Goal: Information Seeking & Learning: Find specific fact

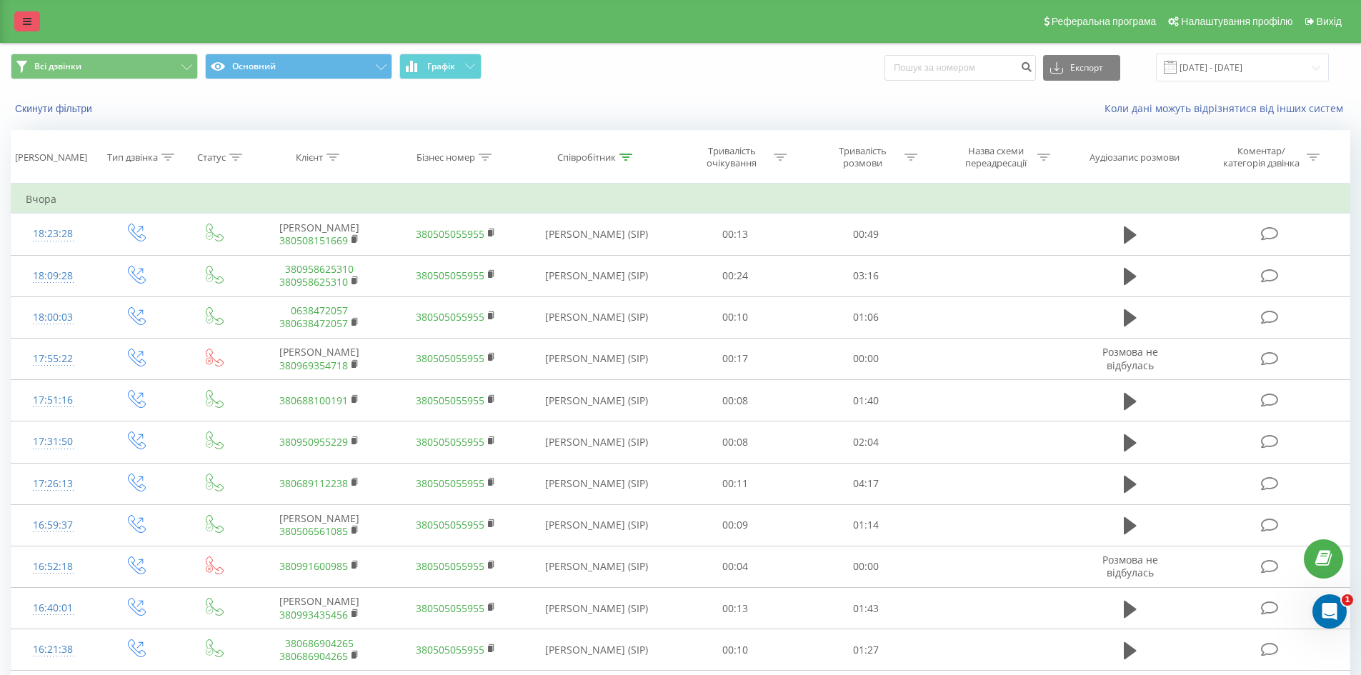
click at [26, 22] on icon at bounding box center [27, 21] width 9 height 10
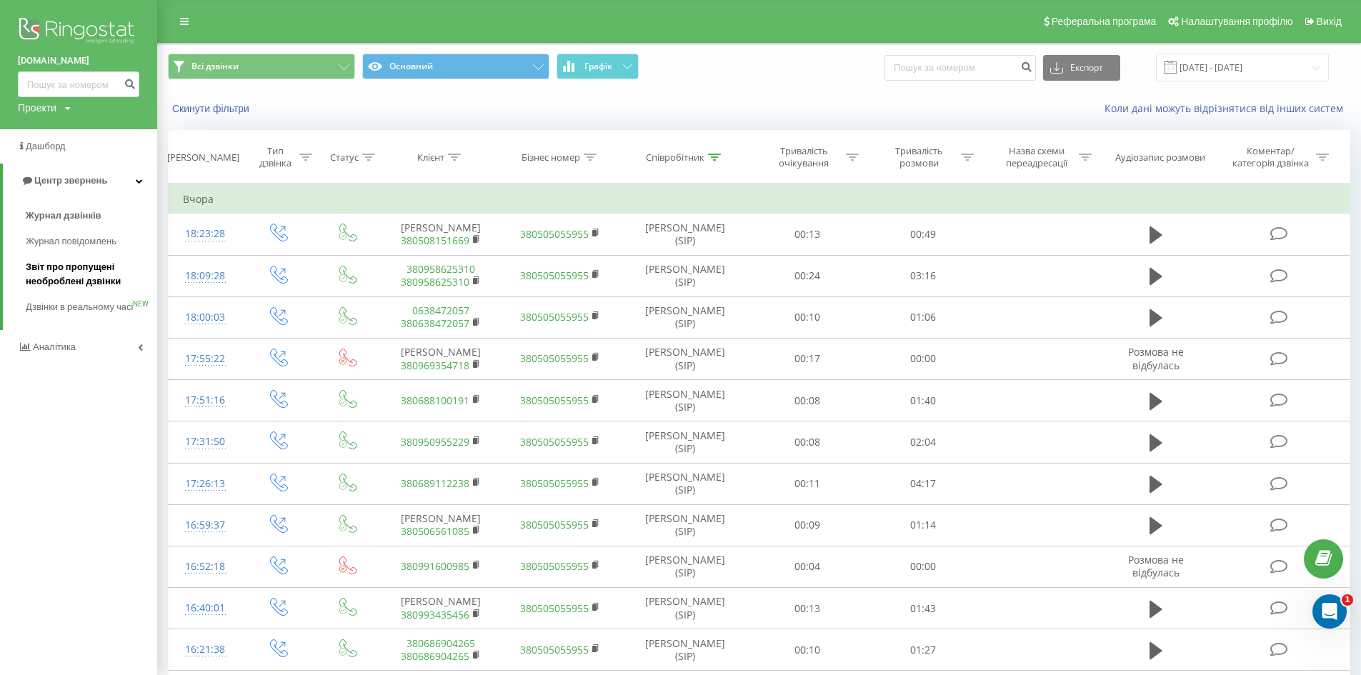
click at [62, 276] on span "Звіт про пропущені необроблені дзвінки" at bounding box center [88, 274] width 124 height 29
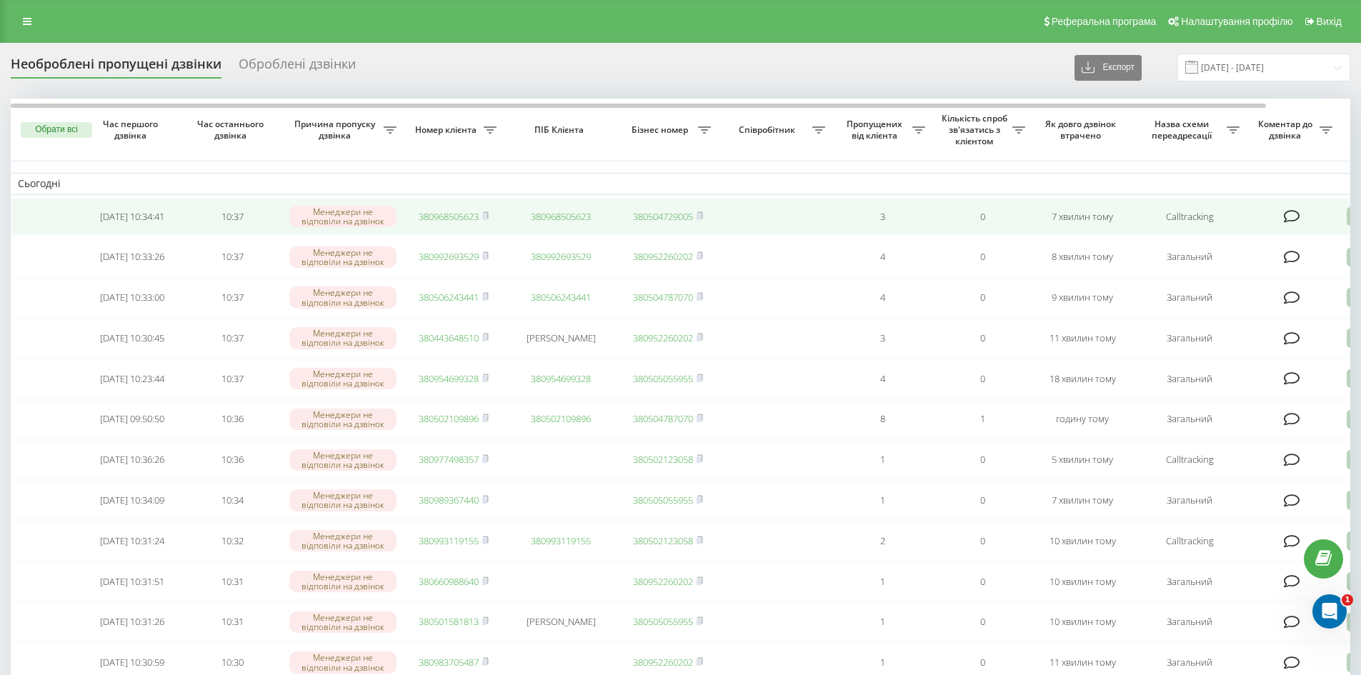
click at [447, 215] on link "380968505623" at bounding box center [449, 216] width 60 height 13
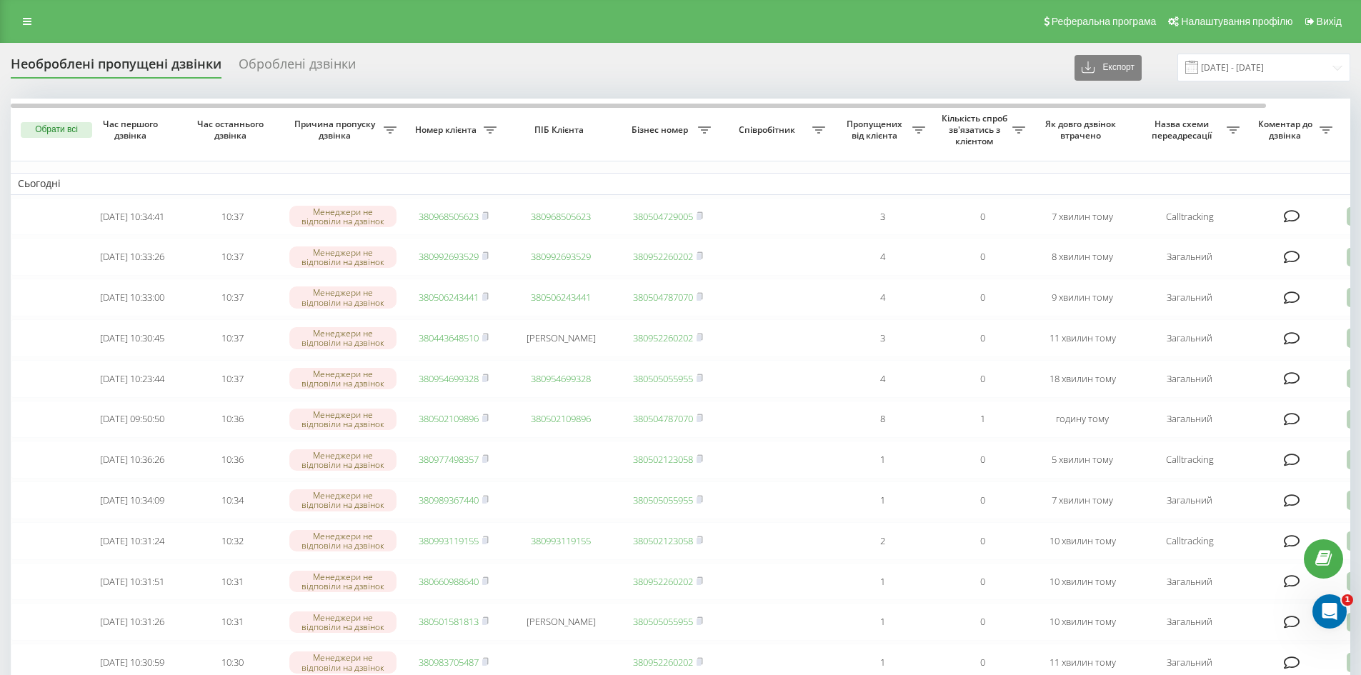
click at [361, 35] on div "Реферальна програма Налаштування профілю Вихід" at bounding box center [680, 21] width 1361 height 43
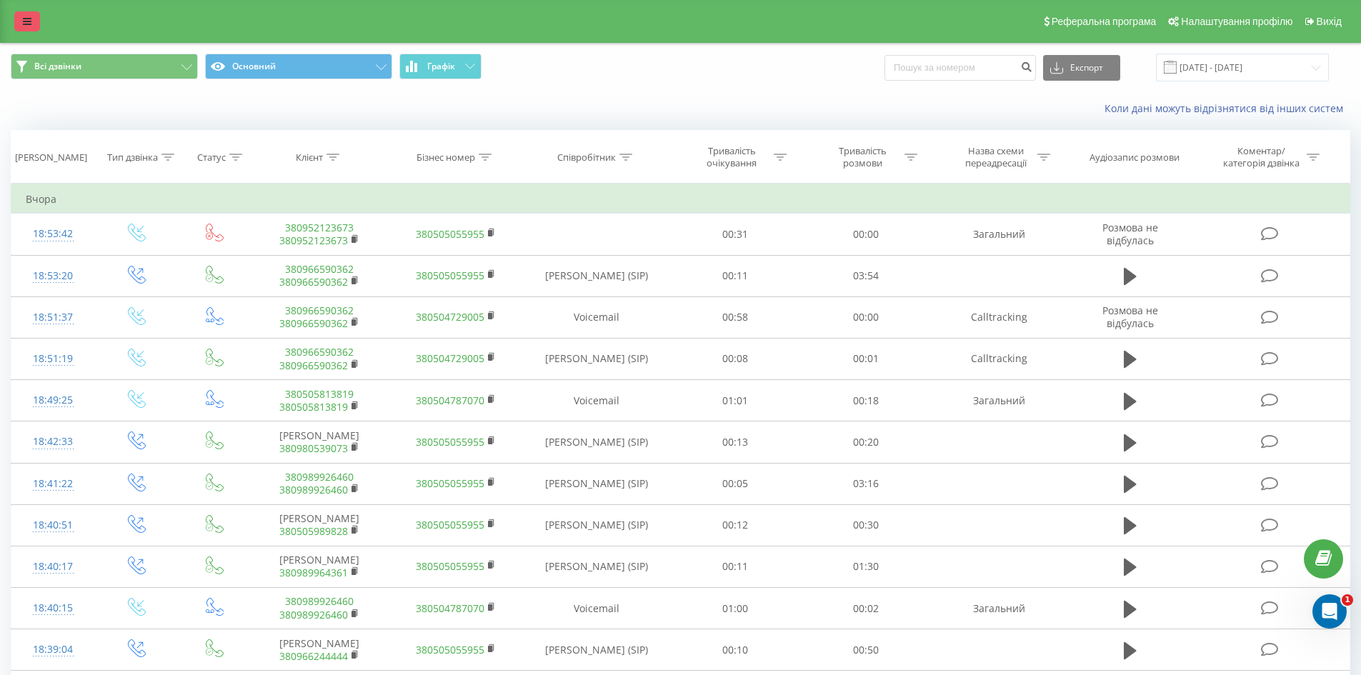
click at [25, 21] on icon at bounding box center [27, 21] width 9 height 10
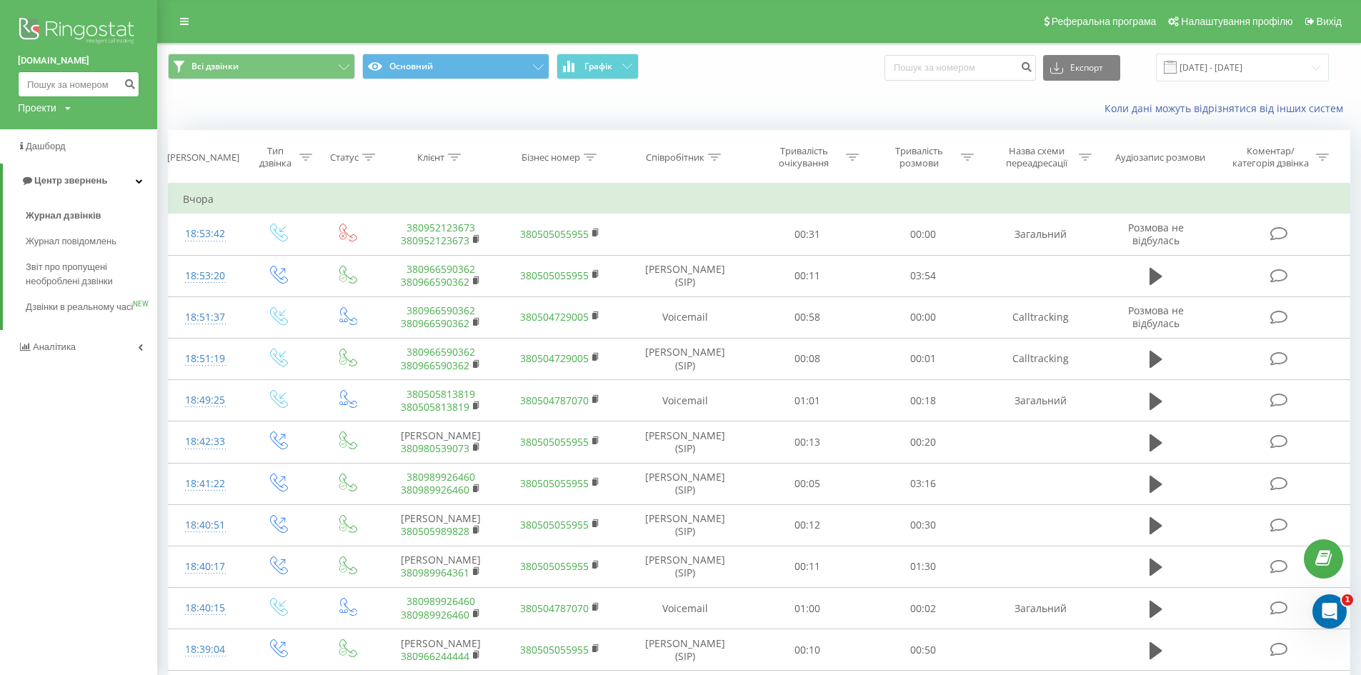
click at [97, 86] on input at bounding box center [78, 84] width 121 height 26
paste input "380689634593"
type input "380689634593"
click at [129, 79] on icon "submit" at bounding box center [130, 82] width 12 height 9
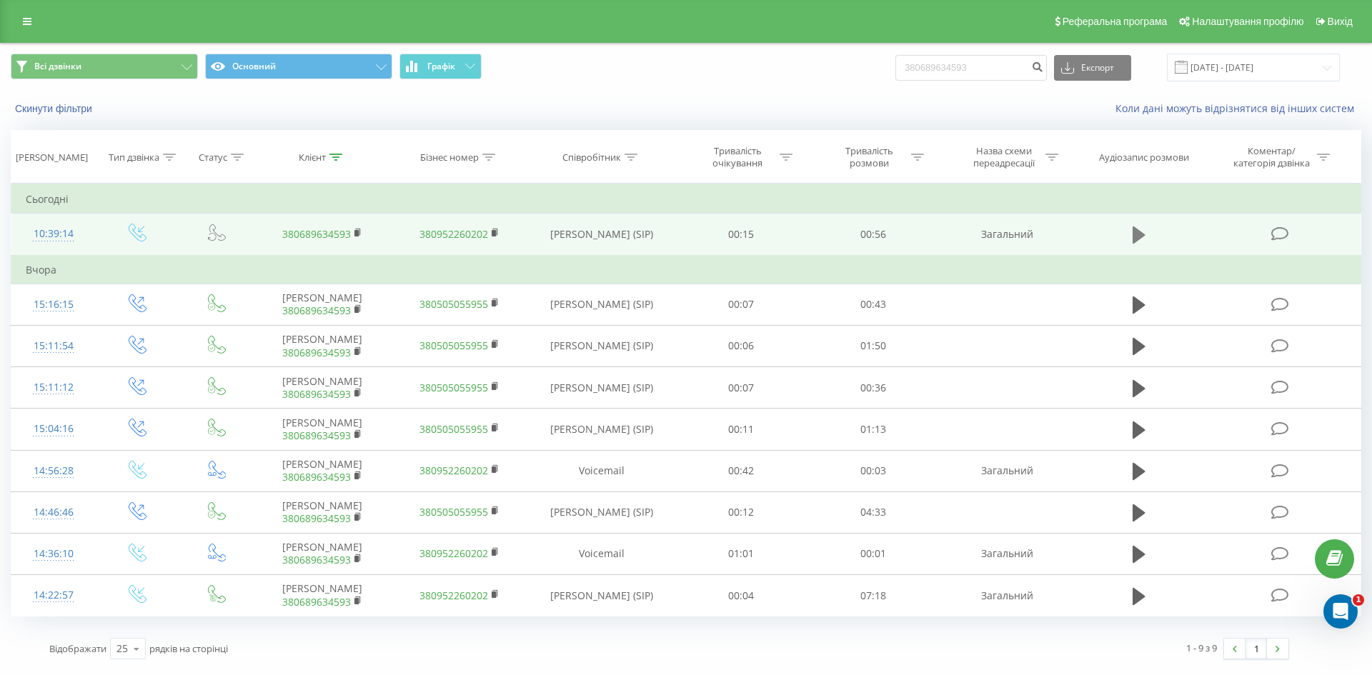
click at [1137, 235] on icon at bounding box center [1138, 234] width 13 height 17
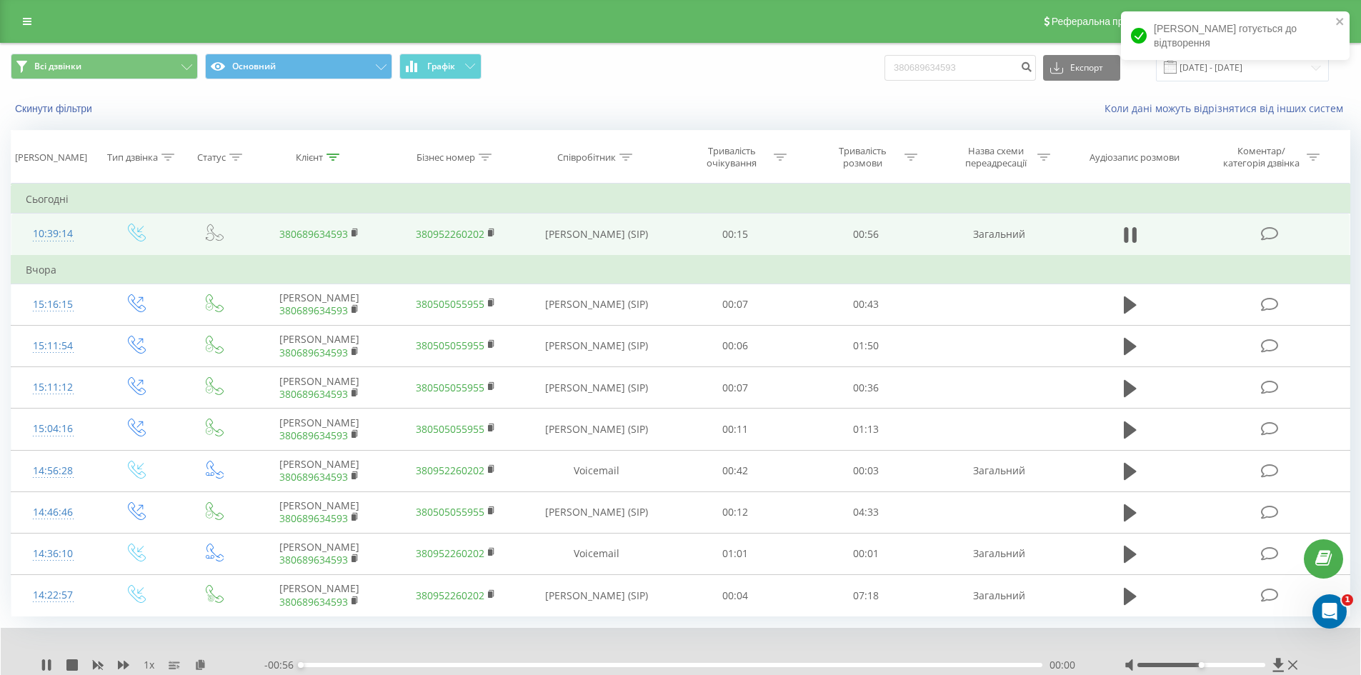
click at [339, 662] on div "- 00:56 00:00 00:00" at bounding box center [676, 665] width 825 height 14
click at [340, 666] on div "00:00" at bounding box center [672, 665] width 742 height 4
click at [382, 667] on div "00:06" at bounding box center [672, 665] width 742 height 4
click at [474, 664] on div "00:07" at bounding box center [672, 665] width 742 height 4
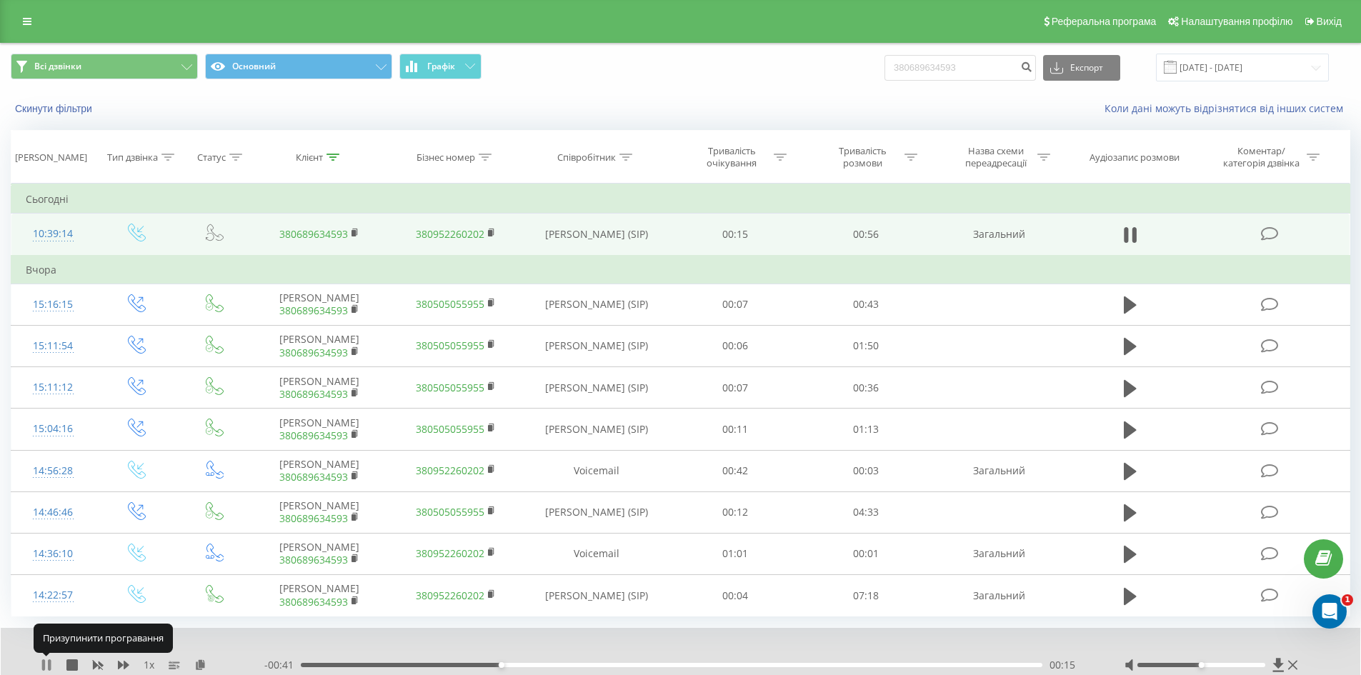
click at [43, 667] on icon at bounding box center [43, 664] width 3 height 11
